Goal: Find specific page/section: Find specific page/section

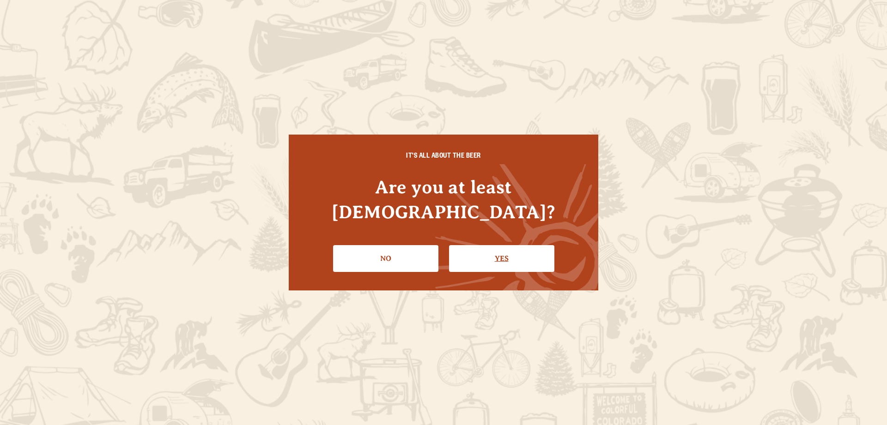
drag, startPoint x: 0, startPoint y: 0, endPoint x: 476, endPoint y: 249, distance: 537.1
click at [476, 249] on link "Yes" at bounding box center [501, 258] width 105 height 27
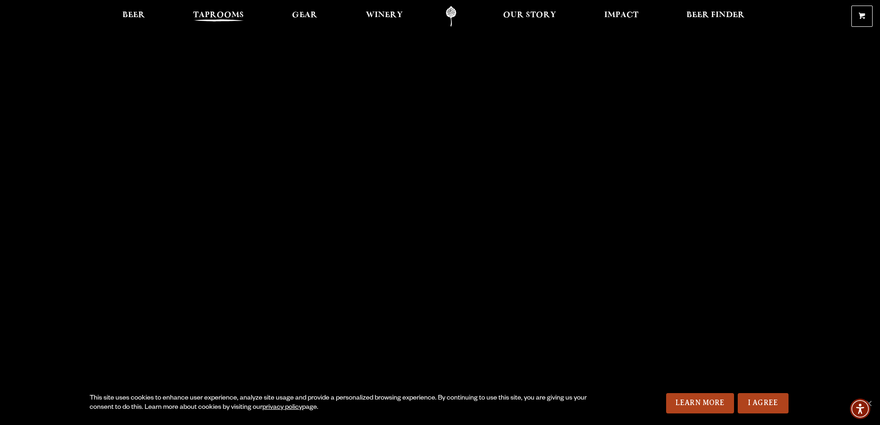
click at [236, 16] on span "Taprooms" at bounding box center [218, 15] width 51 height 7
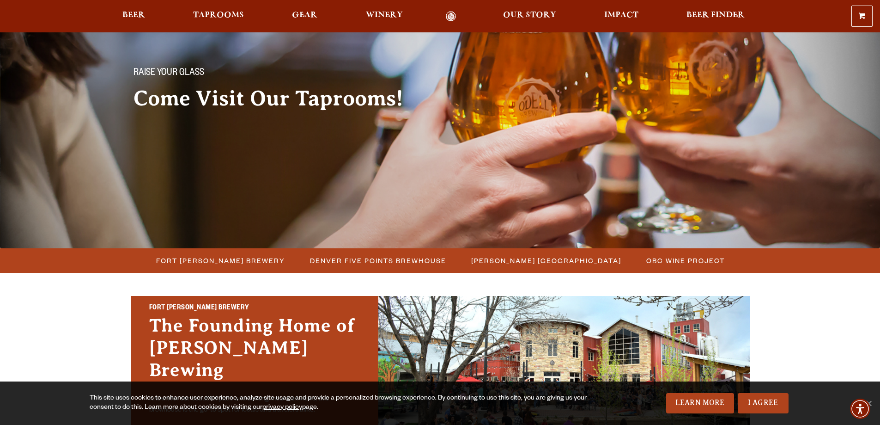
scroll to position [139, 0]
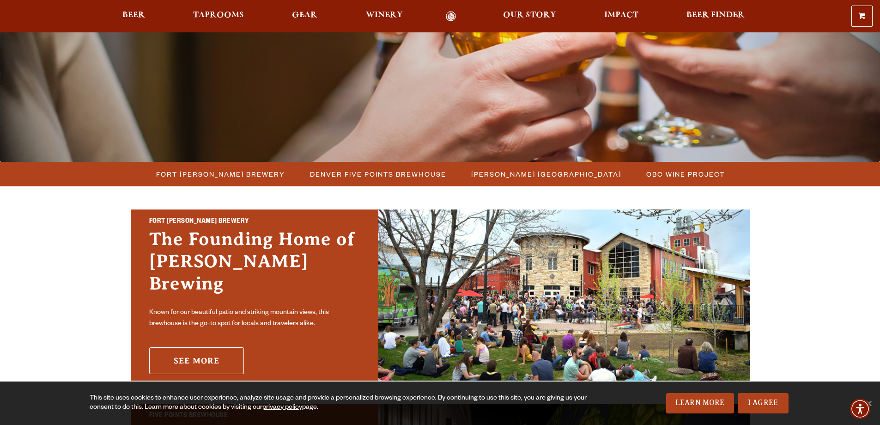
click at [181, 355] on link "See More" at bounding box center [196, 360] width 95 height 27
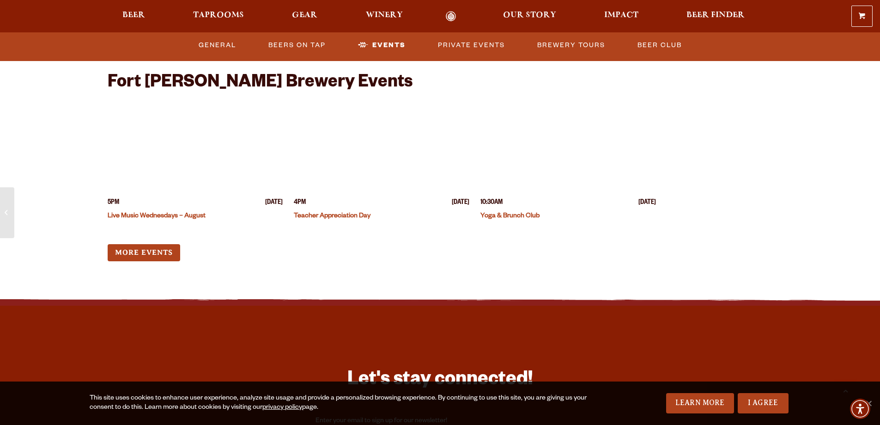
scroll to position [2357, 0]
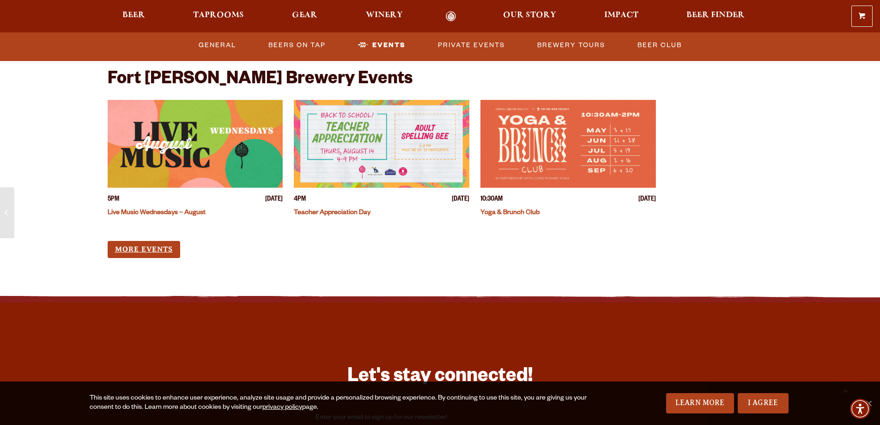
click at [155, 241] on link "More Events" at bounding box center [144, 249] width 73 height 17
click at [207, 47] on link "General" at bounding box center [217, 45] width 45 height 21
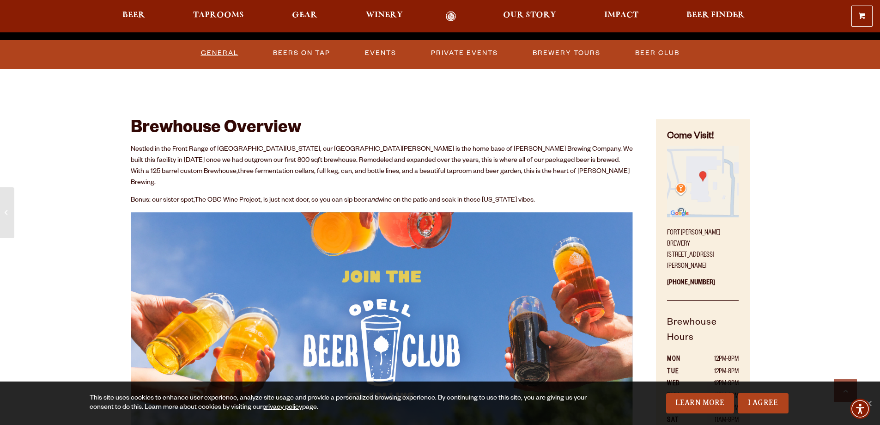
scroll to position [425, 0]
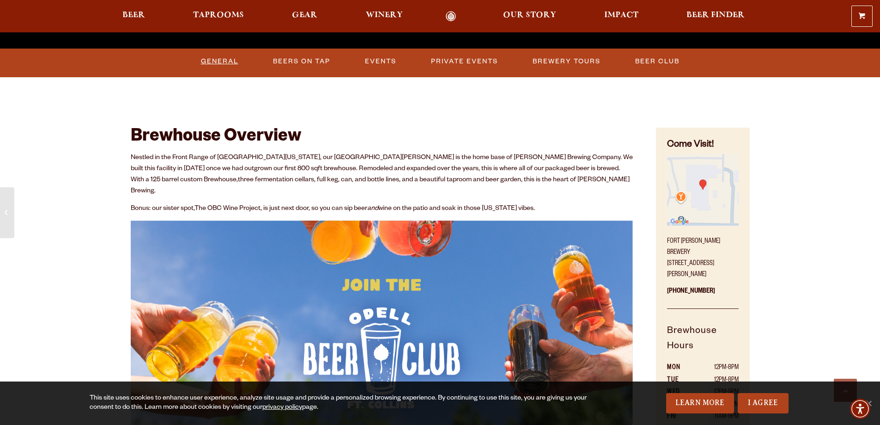
click at [221, 59] on link "General" at bounding box center [219, 61] width 45 height 21
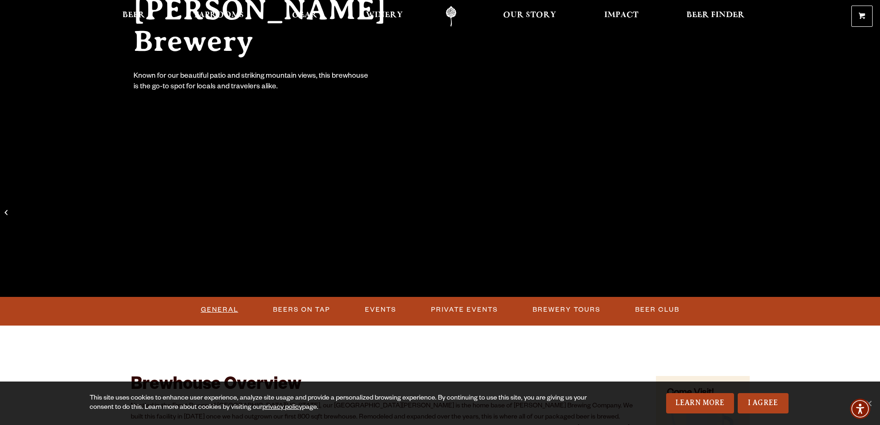
scroll to position [0, 0]
